Goal: Information Seeking & Learning: Learn about a topic

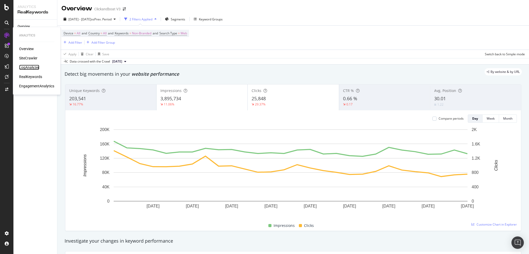
click at [36, 68] on div "LogAnalyzer" at bounding box center [29, 67] width 20 height 5
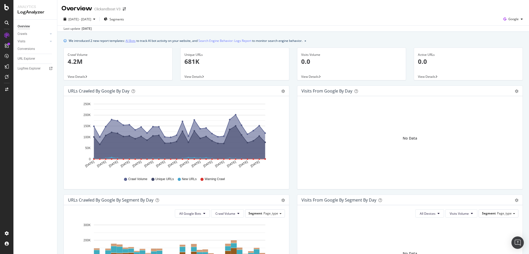
click at [134, 42] on link "AI Bots" at bounding box center [131, 40] width 10 height 5
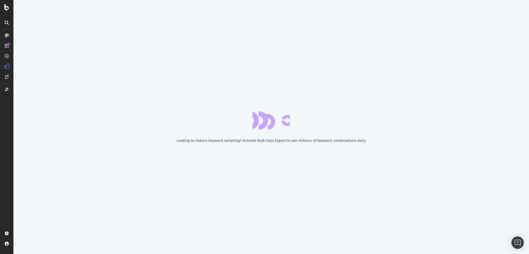
click at [188, 33] on div "Looking to reduce keyword sampling? Activate Bulk Data Export to see millions o…" at bounding box center [270, 127] width 515 height 254
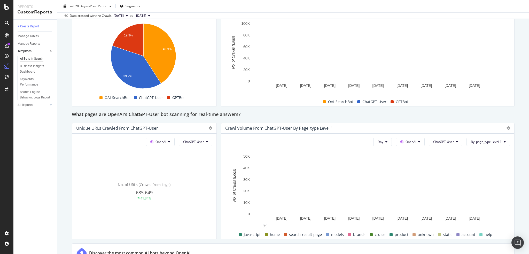
scroll to position [577, 0]
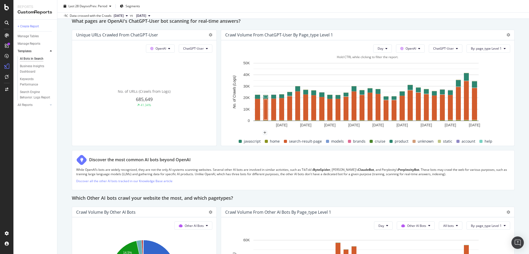
click at [262, 73] on rect "A chart." at bounding box center [365, 92] width 225 height 58
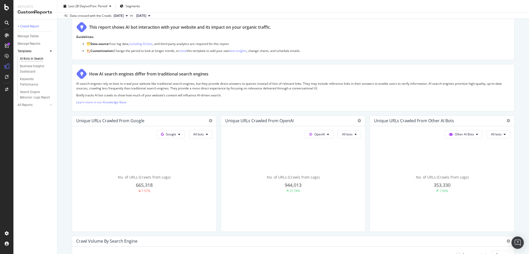
scroll to position [0, 0]
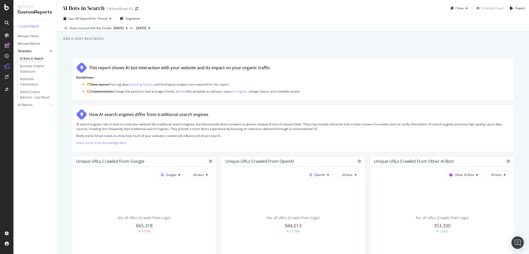
click at [212, 181] on div "No. of URLs (Crawls from Logs) 353,330 7.56%" at bounding box center [144, 224] width 136 height 87
click at [371, 143] on p "Learn more in our Knowledge Base" at bounding box center [293, 142] width 434 height 4
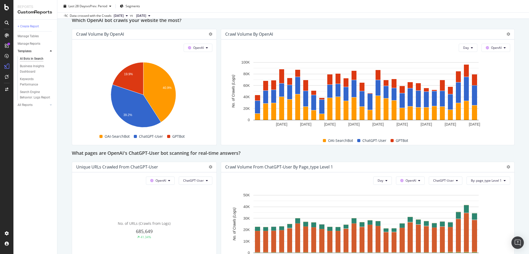
scroll to position [444, 0]
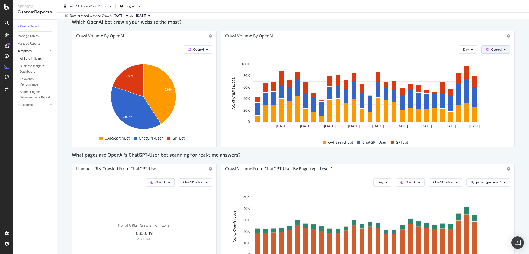
click at [496, 51] on div "Day OpenAI Hold CTRL while clicking to filter the report. [DATE] [DATE] [DATE] …" at bounding box center [367, 93] width 293 height 105
click at [496, 51] on button "OpenAI" at bounding box center [495, 49] width 29 height 8
click at [495, 58] on span "Google" at bounding box center [498, 60] width 19 height 5
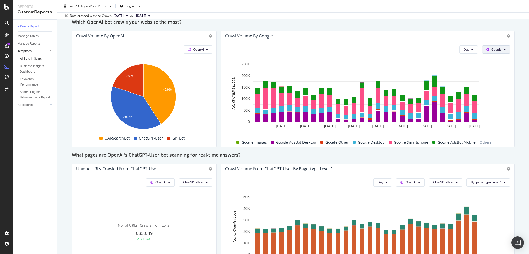
click at [493, 49] on span "Google" at bounding box center [496, 49] width 10 height 4
click at [493, 88] on span "Other AI Bots" at bounding box center [498, 88] width 19 height 5
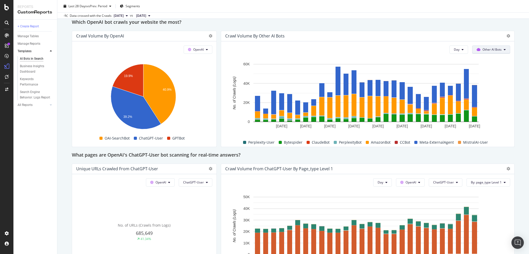
click at [488, 48] on span "Other AI Bots" at bounding box center [491, 49] width 19 height 4
click at [487, 56] on div "Google" at bounding box center [485, 59] width 37 height 7
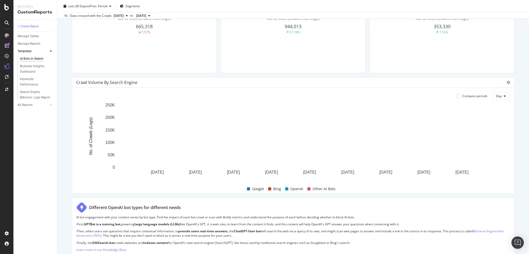
scroll to position [199, 0]
